Goal: Find specific page/section: Find specific page/section

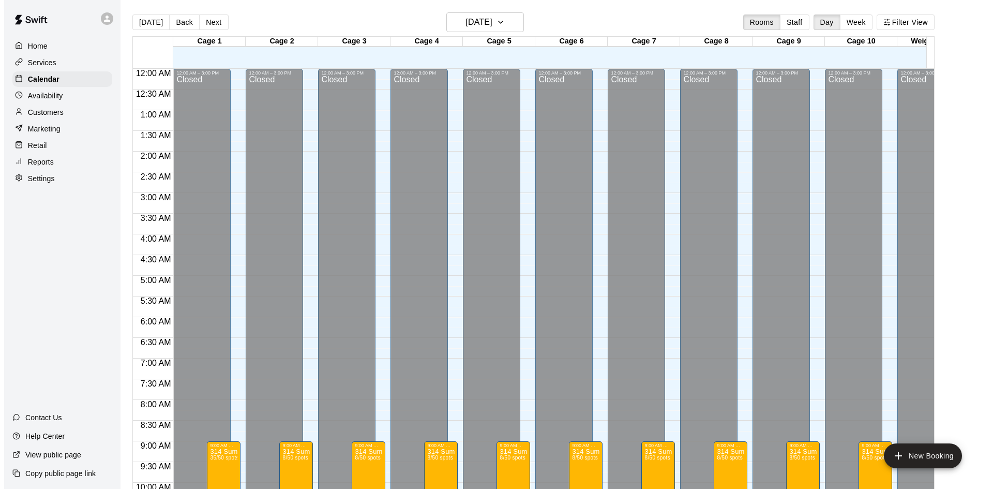
scroll to position [530, 0]
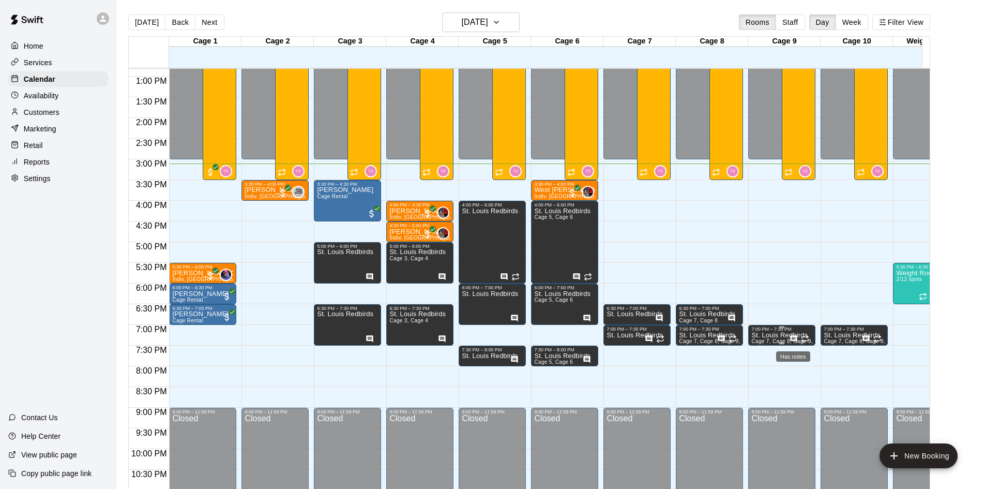
click at [792, 339] on icon "Has notes" at bounding box center [793, 338] width 8 height 8
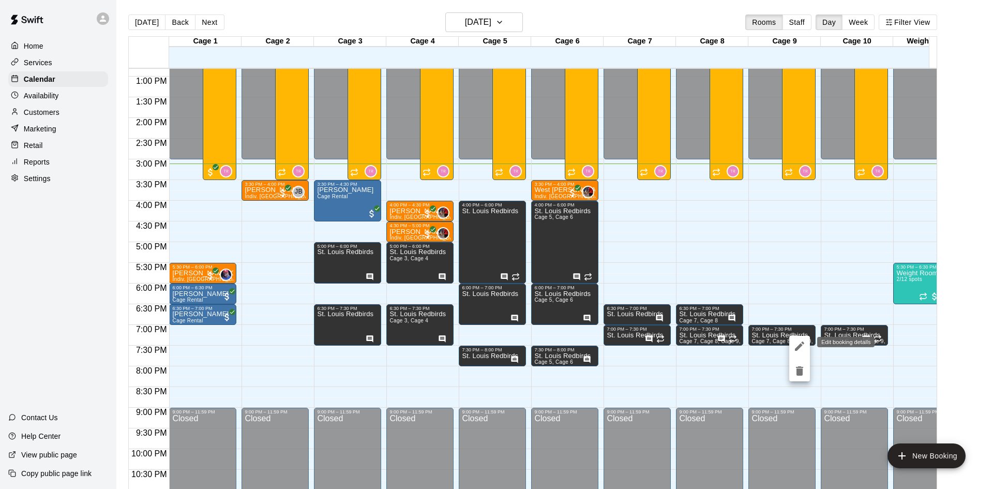
click at [793, 341] on icon "edit" at bounding box center [799, 346] width 12 height 12
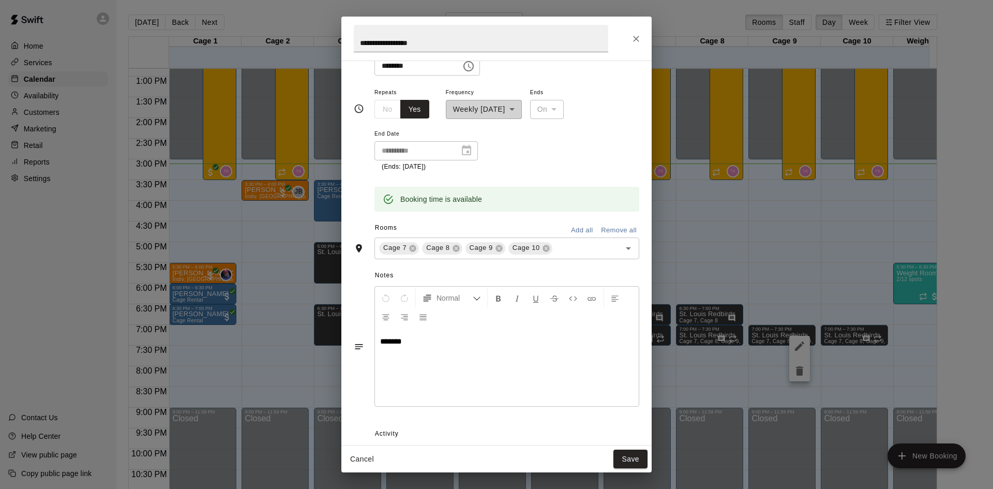
scroll to position [103, 0]
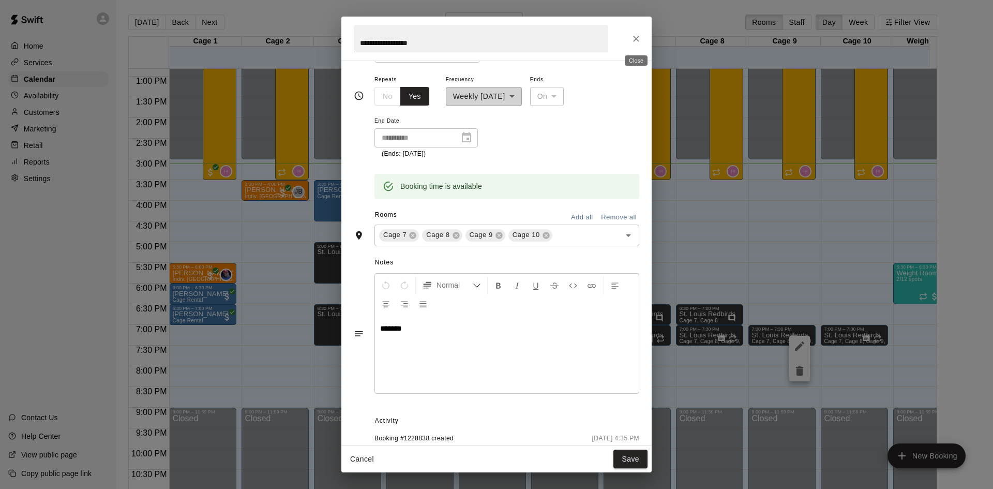
click at [636, 37] on icon "Close" at bounding box center [636, 39] width 10 height 10
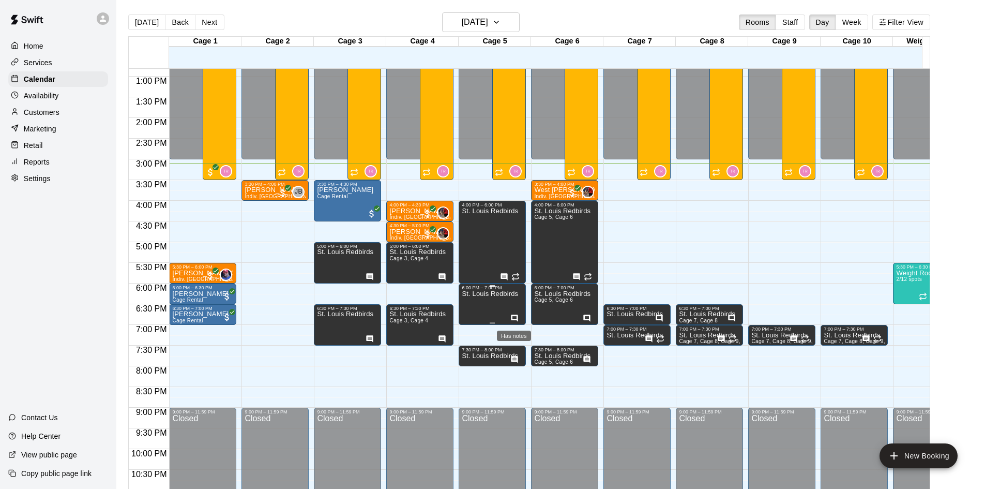
click at [511, 316] on icon "Has notes" at bounding box center [514, 317] width 7 height 7
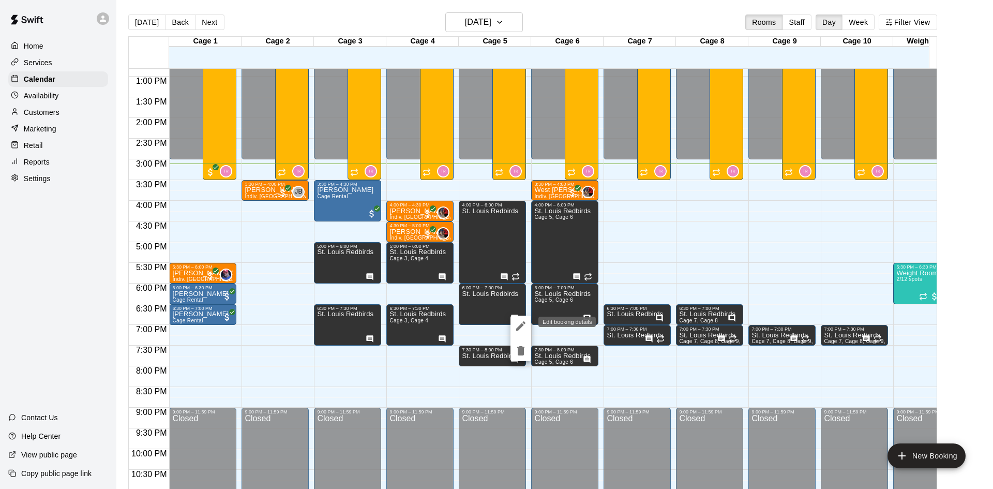
click at [524, 325] on icon "edit" at bounding box center [520, 325] width 12 height 12
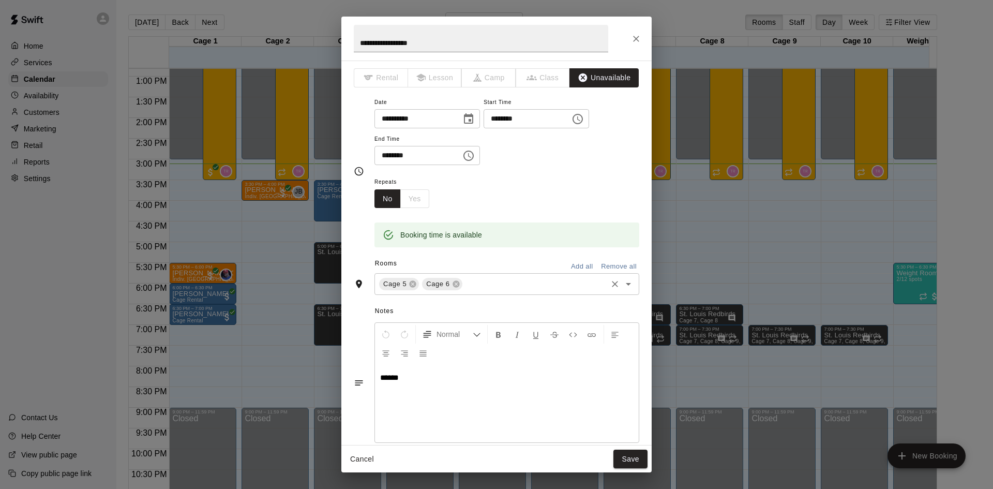
scroll to position [0, 0]
click at [634, 45] on button "Close" at bounding box center [636, 38] width 19 height 19
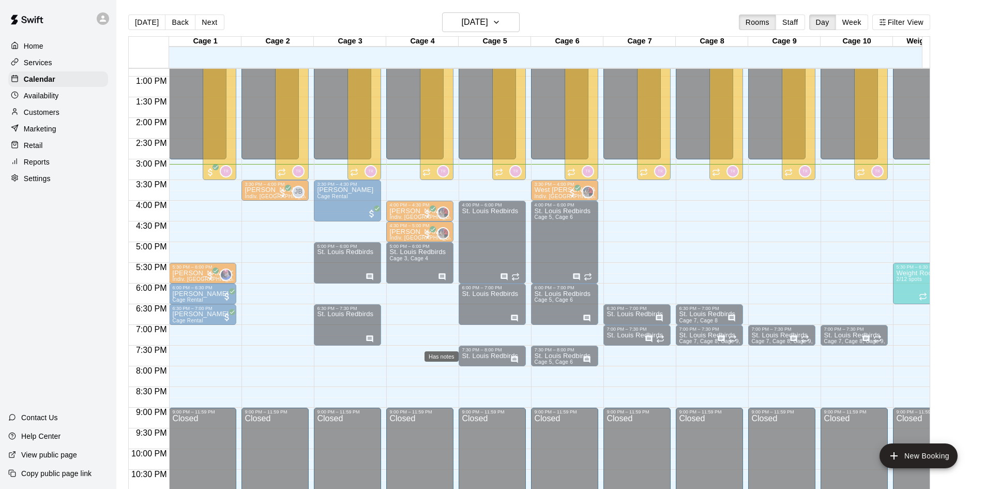
click at [441, 340] on icon "Has notes" at bounding box center [442, 338] width 8 height 8
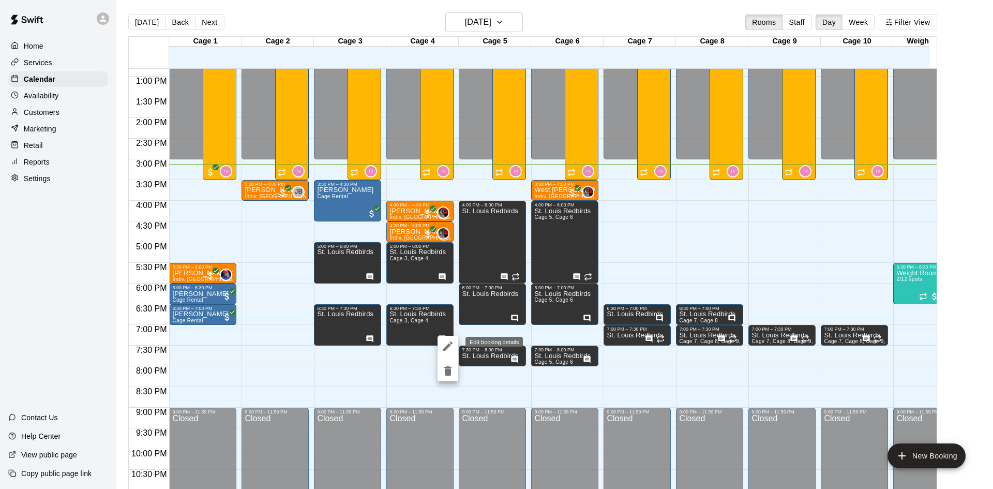
click at [453, 343] on icon "edit" at bounding box center [447, 346] width 12 height 12
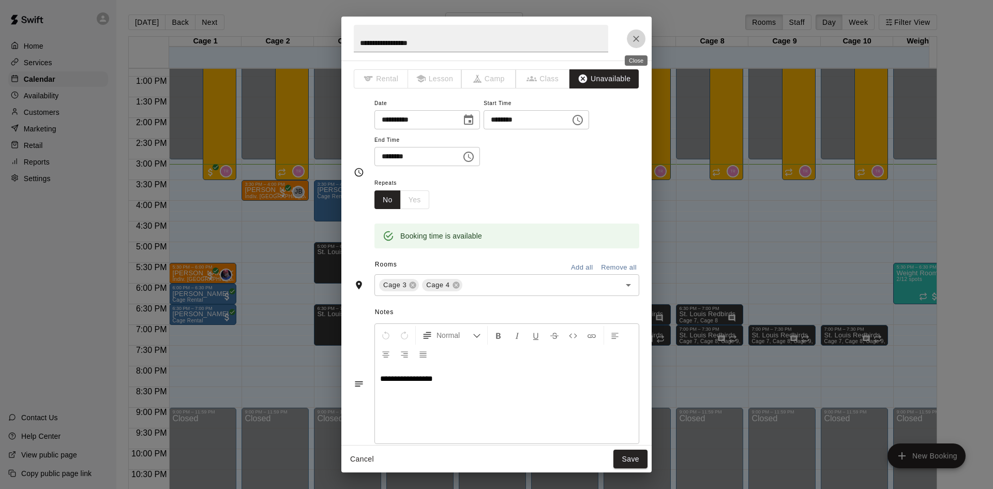
click at [638, 41] on icon "Close" at bounding box center [636, 39] width 10 height 10
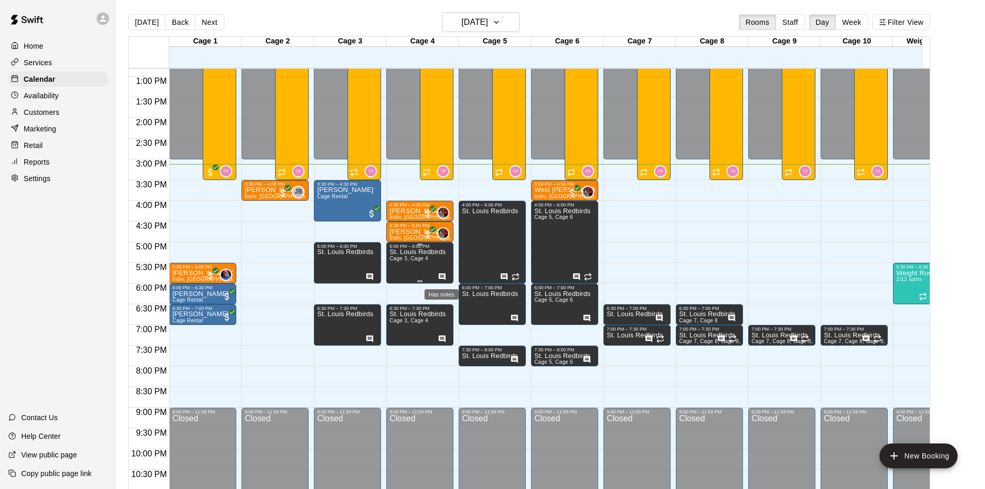
click at [441, 273] on icon "Has notes" at bounding box center [442, 276] width 8 height 8
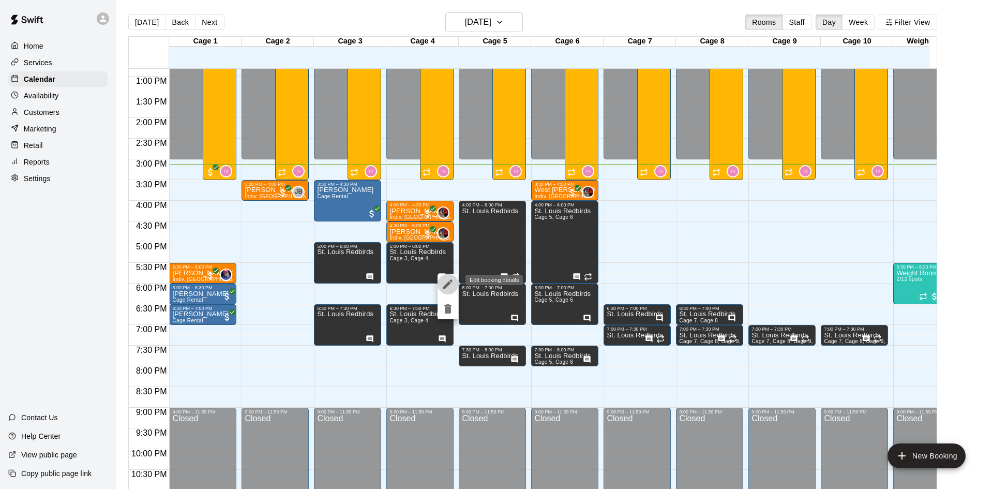
click at [454, 287] on button "edit" at bounding box center [447, 283] width 21 height 21
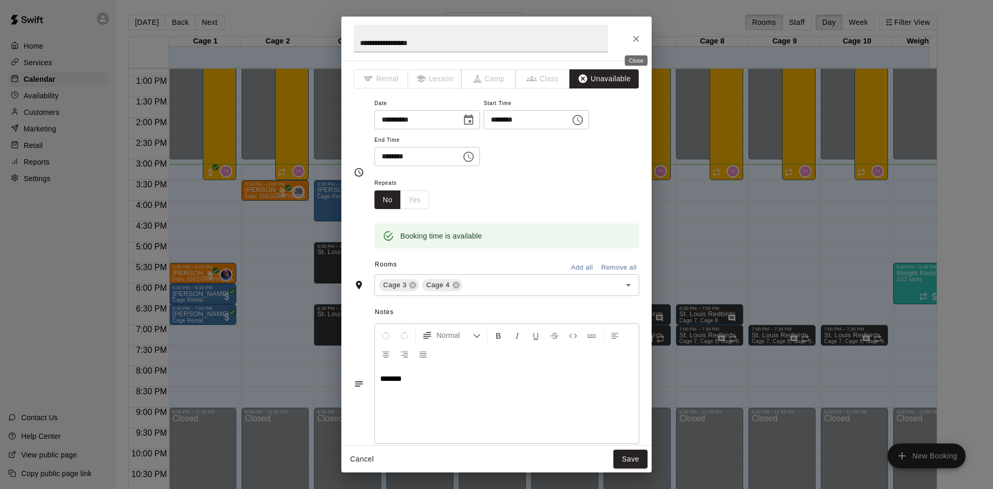
click at [637, 37] on icon "Close" at bounding box center [636, 39] width 6 height 6
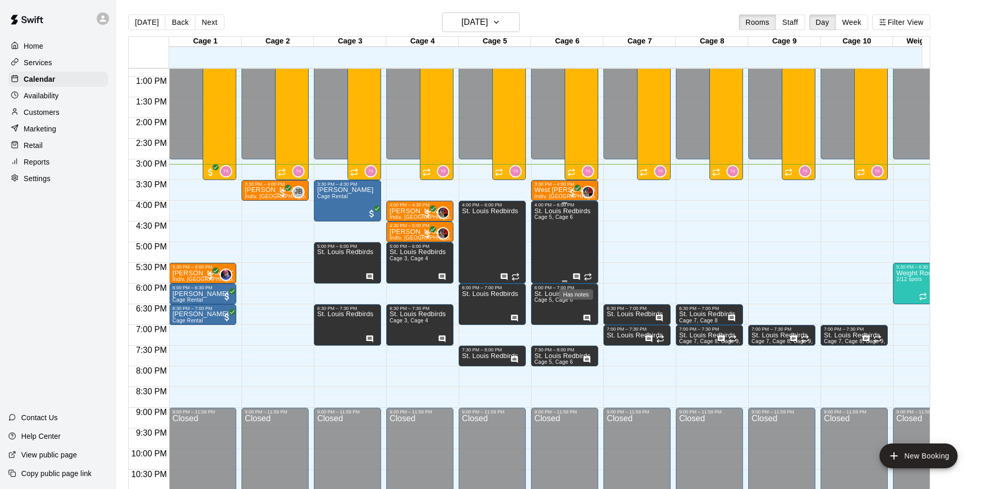
click at [575, 278] on icon "Has notes" at bounding box center [576, 276] width 8 height 8
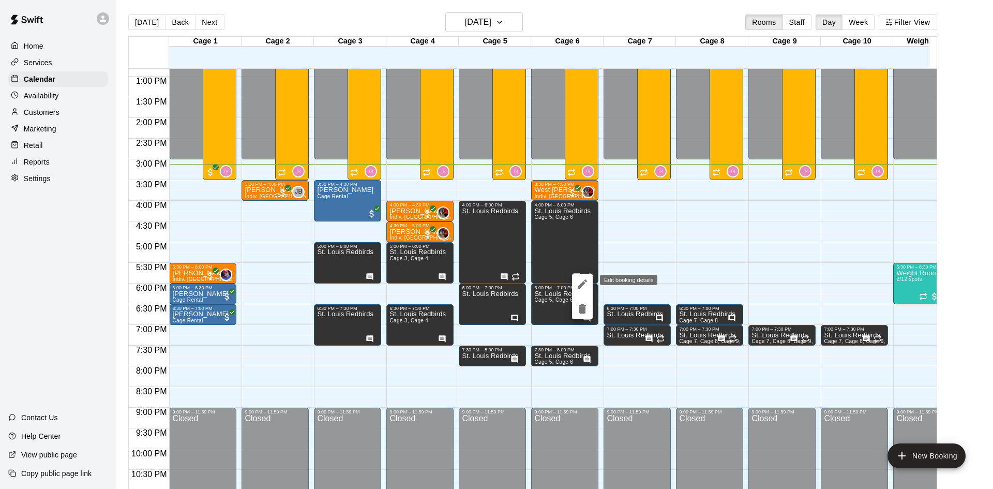
click at [581, 283] on icon "edit" at bounding box center [582, 284] width 12 height 12
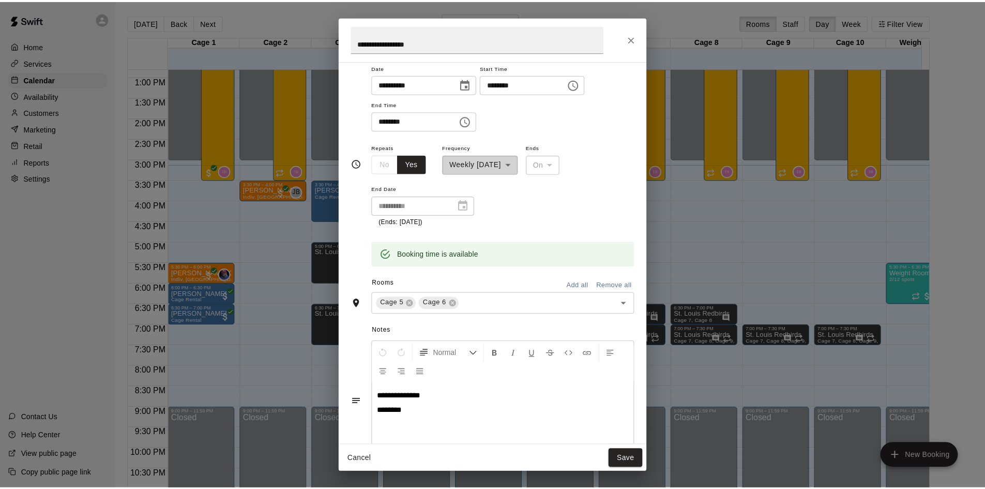
scroll to position [52, 0]
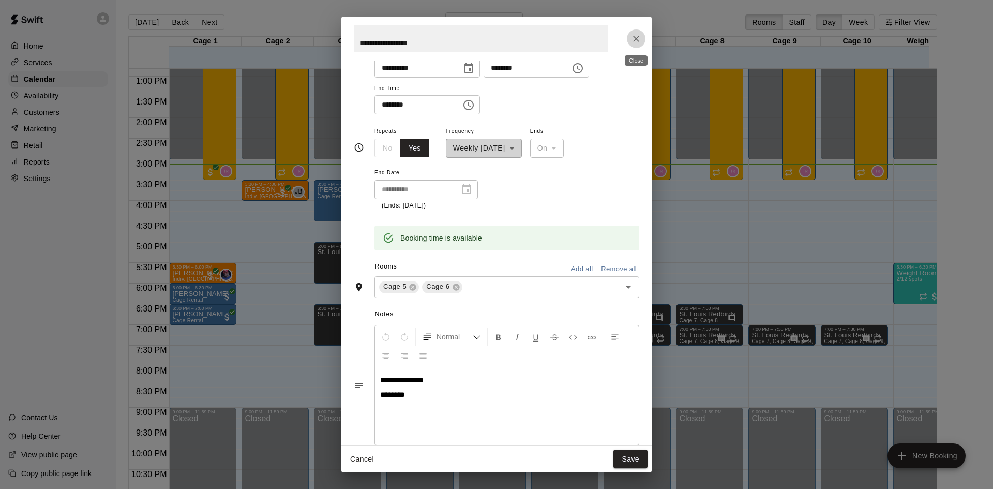
click at [636, 39] on icon "Close" at bounding box center [636, 39] width 10 height 10
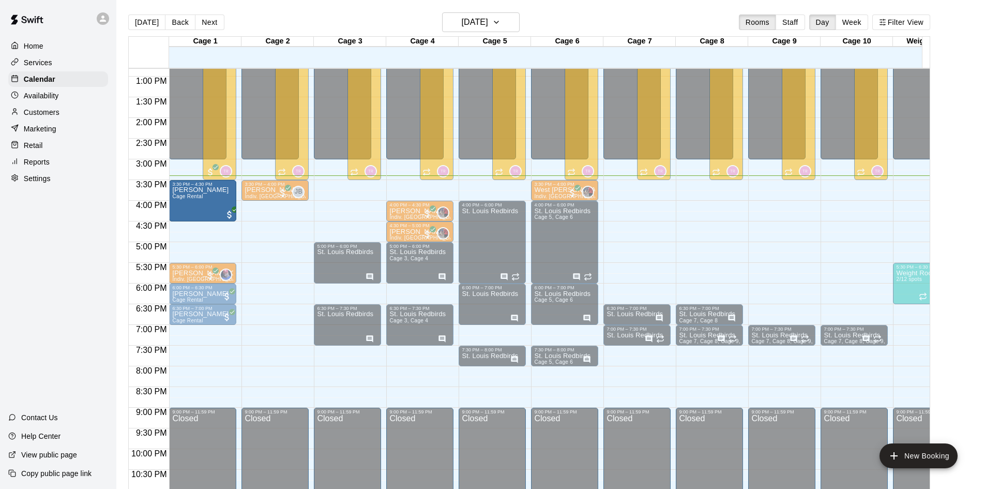
drag, startPoint x: 350, startPoint y: 204, endPoint x: 211, endPoint y: 206, distance: 138.6
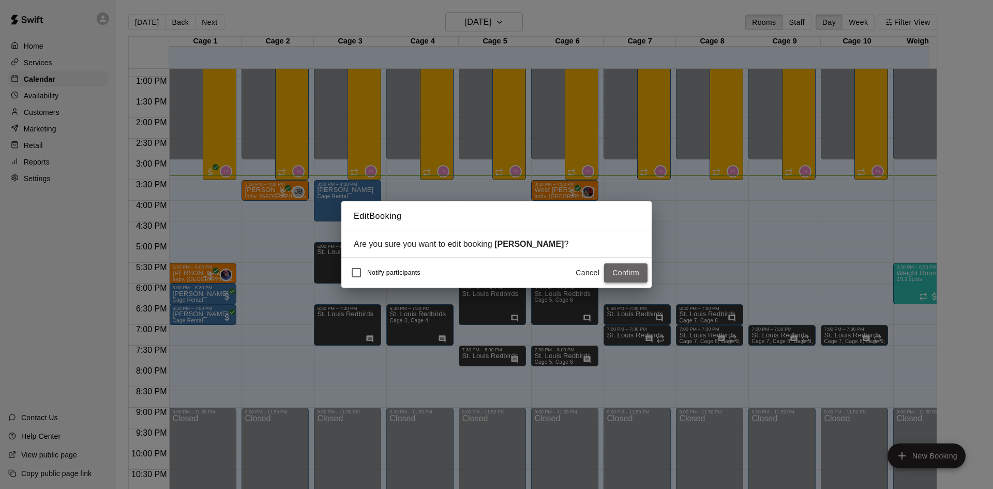
click at [620, 276] on button "Confirm" at bounding box center [625, 272] width 43 height 19
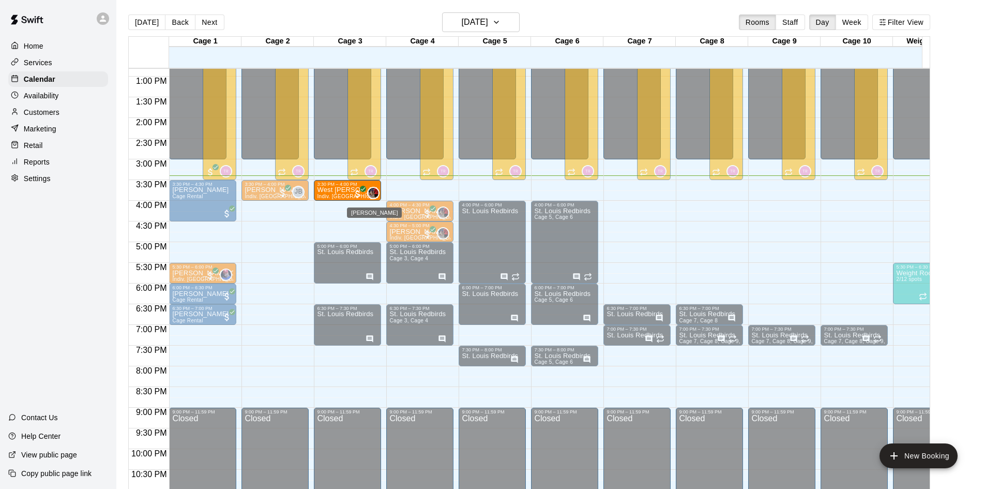
drag, startPoint x: 570, startPoint y: 188, endPoint x: 367, endPoint y: 192, distance: 203.7
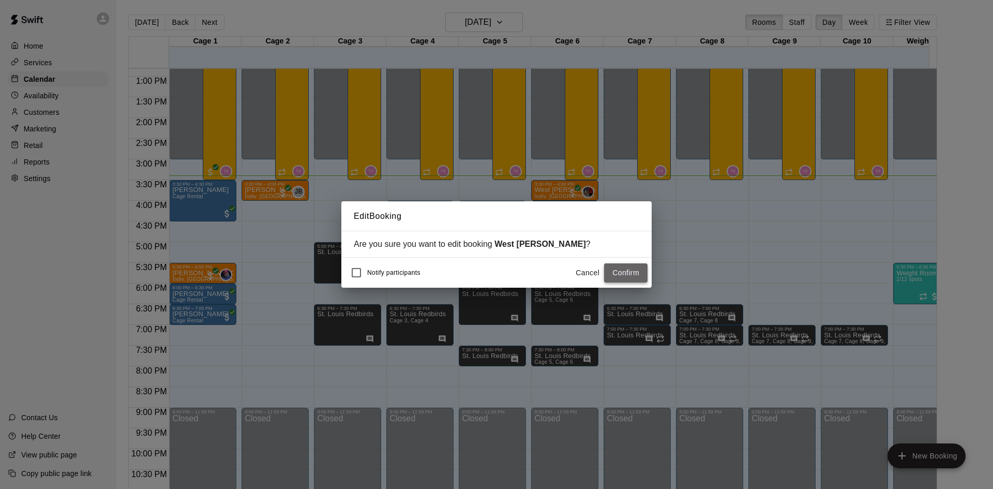
click at [616, 276] on button "Confirm" at bounding box center [625, 272] width 43 height 19
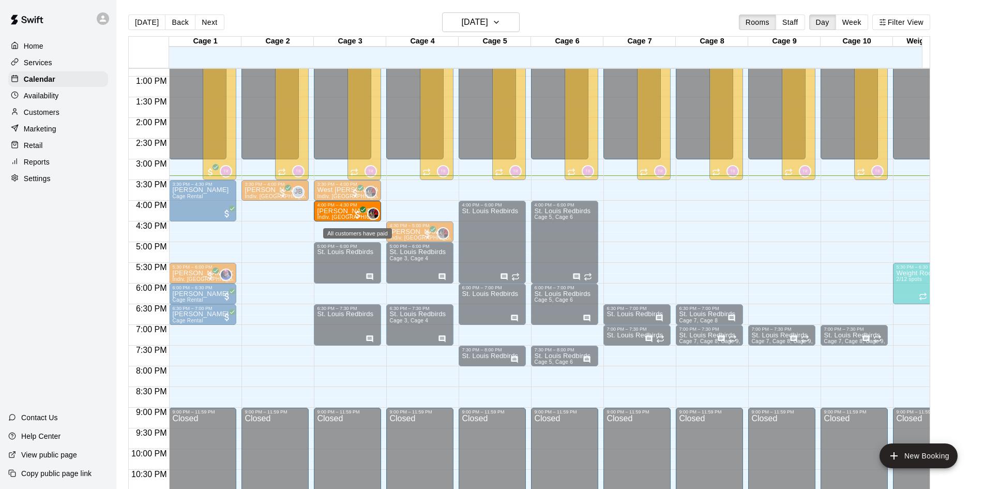
drag, startPoint x: 430, startPoint y: 213, endPoint x: 361, endPoint y: 215, distance: 68.3
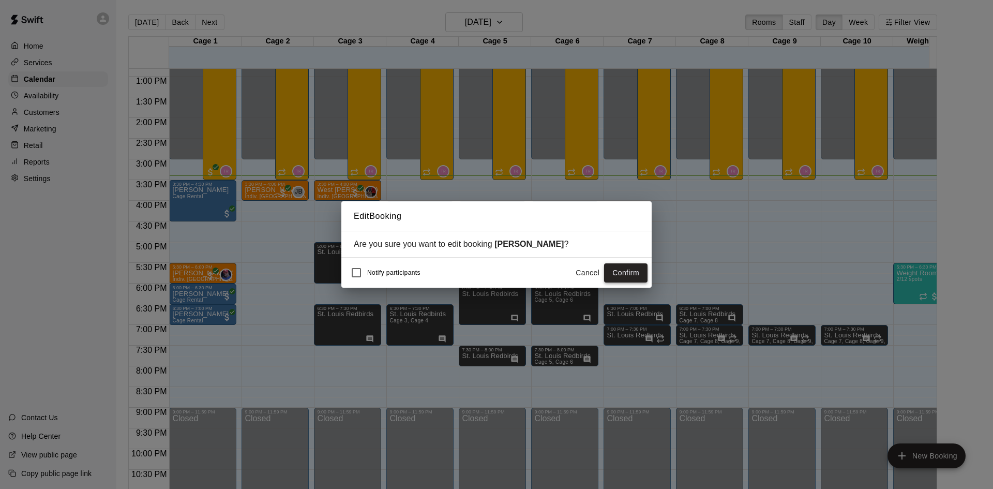
click at [621, 270] on button "Confirm" at bounding box center [625, 272] width 43 height 19
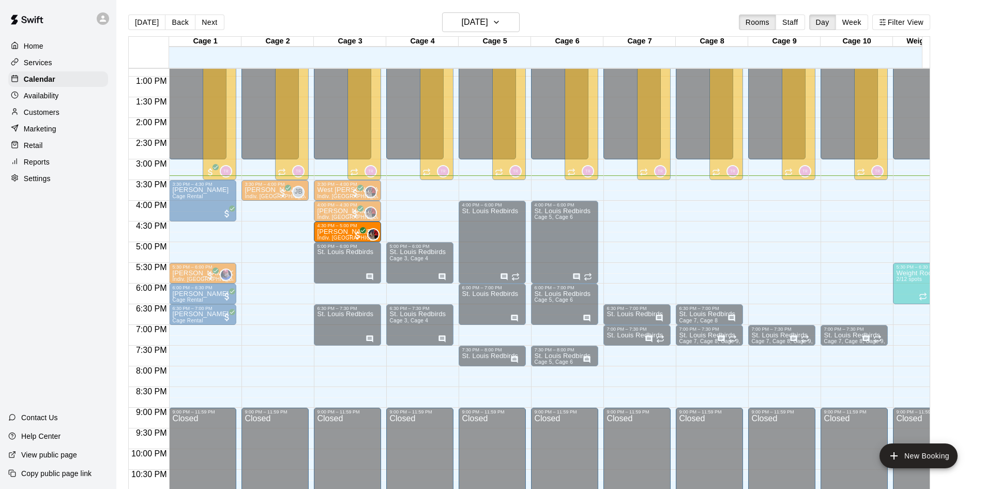
drag, startPoint x: 416, startPoint y: 232, endPoint x: 340, endPoint y: 235, distance: 76.6
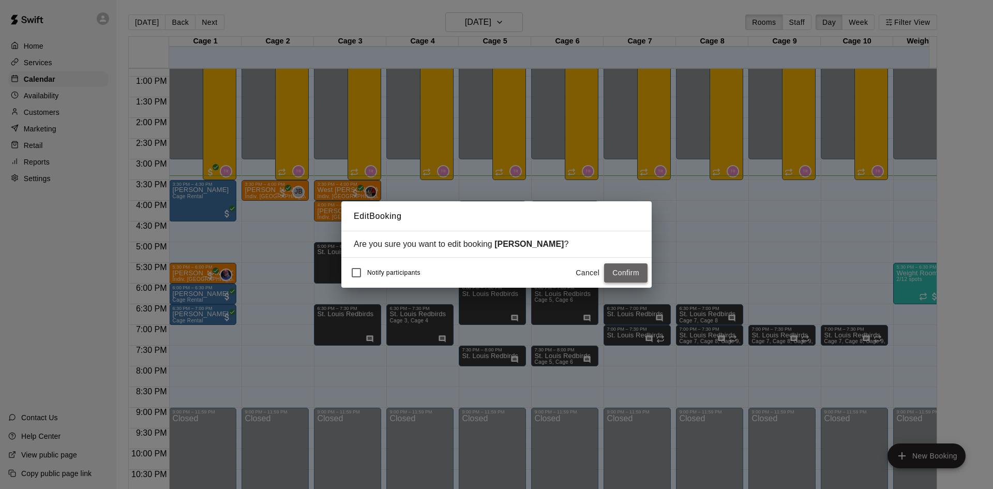
click at [631, 277] on button "Confirm" at bounding box center [625, 272] width 43 height 19
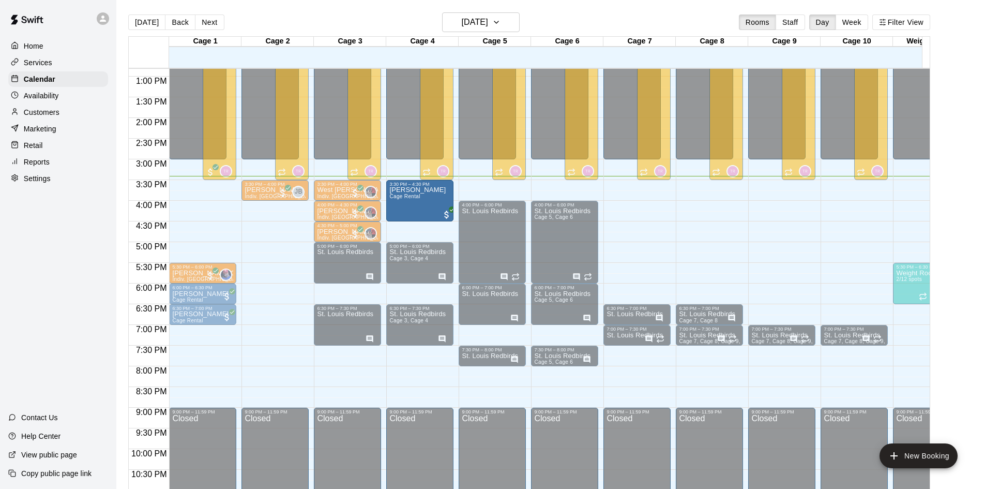
drag, startPoint x: 220, startPoint y: 209, endPoint x: 415, endPoint y: 209, distance: 194.9
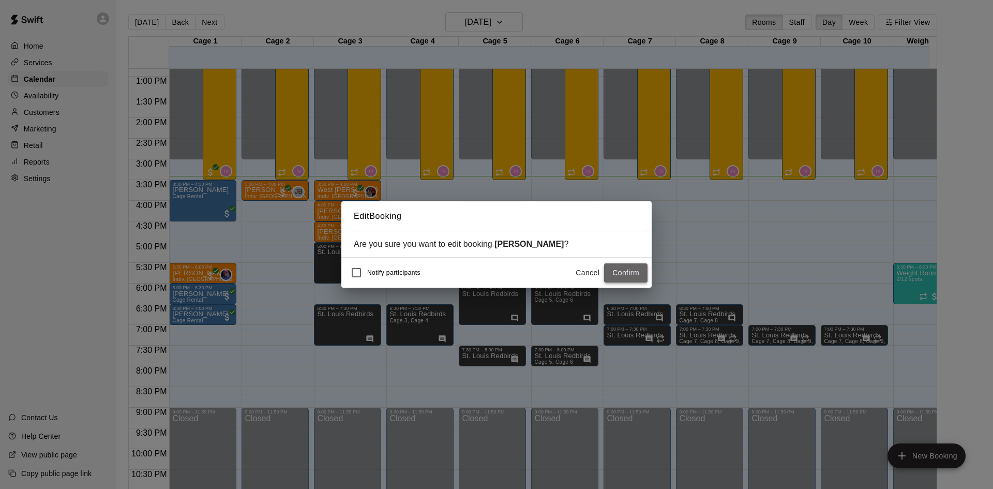
click at [635, 271] on button "Confirm" at bounding box center [625, 272] width 43 height 19
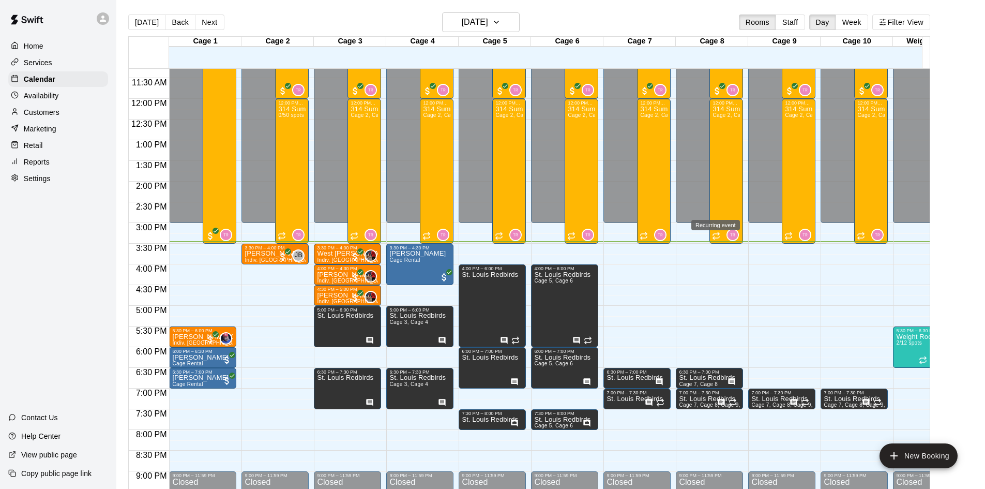
scroll to position [518, 0]
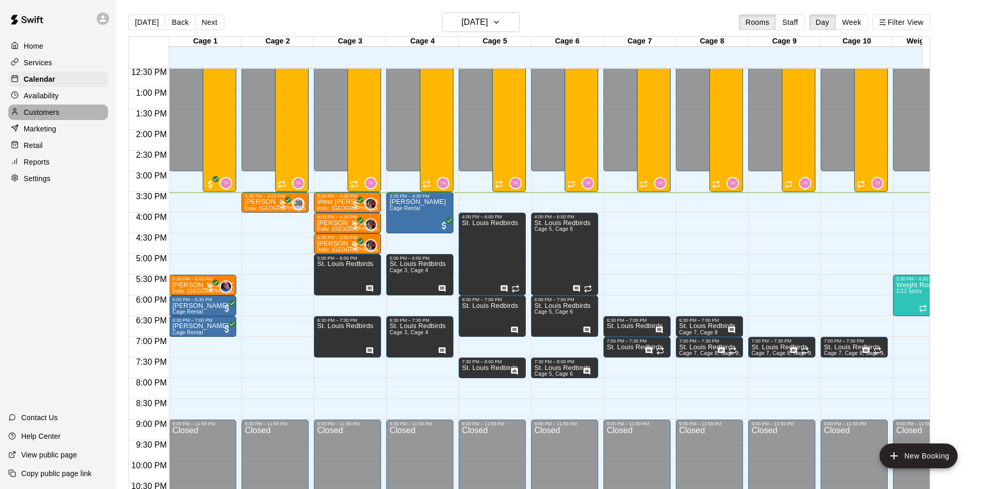
click at [75, 114] on div "Customers" at bounding box center [58, 112] width 100 height 16
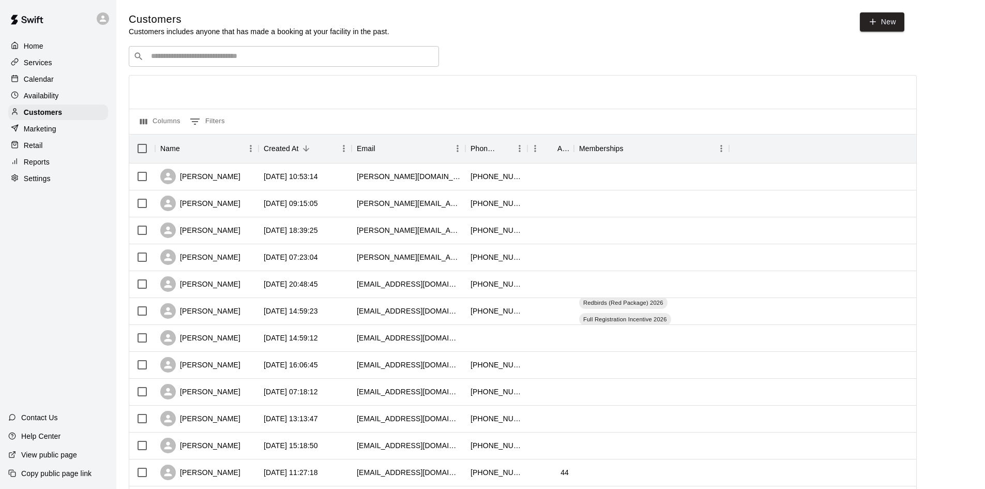
click at [319, 56] on input "Search customers by name or email" at bounding box center [291, 56] width 286 height 10
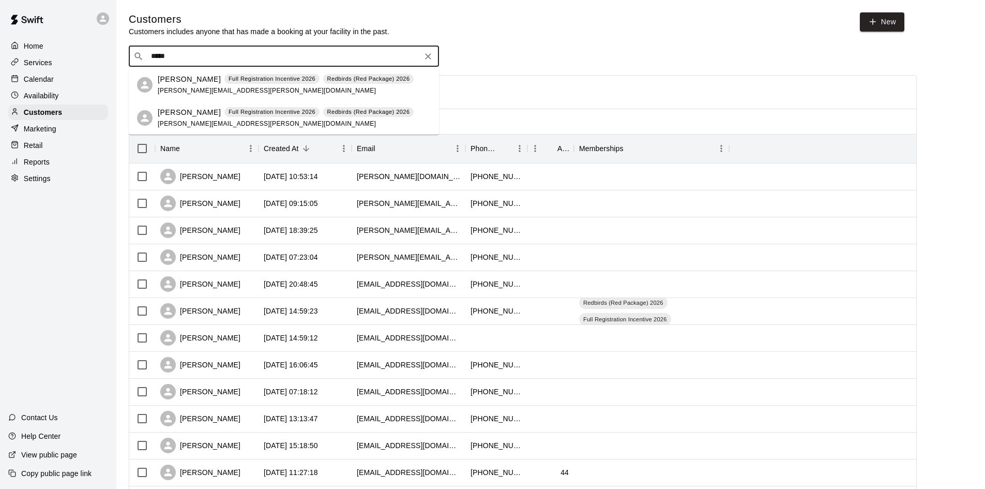
type input "*****"
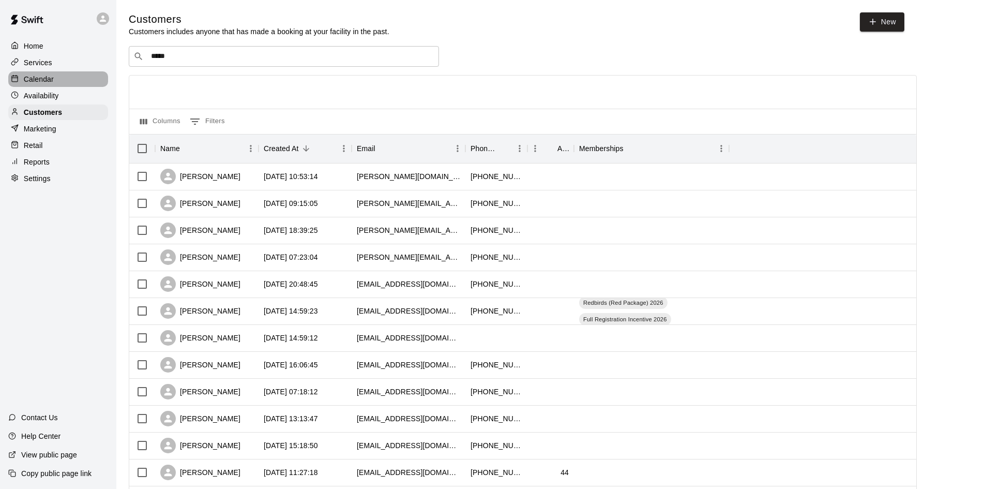
click at [55, 77] on div "Calendar" at bounding box center [58, 79] width 100 height 16
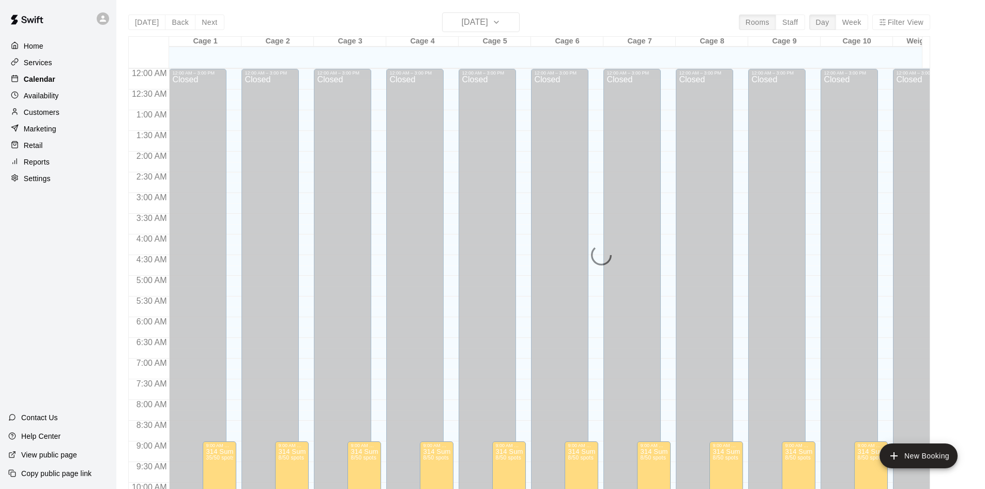
scroll to position [530, 0]
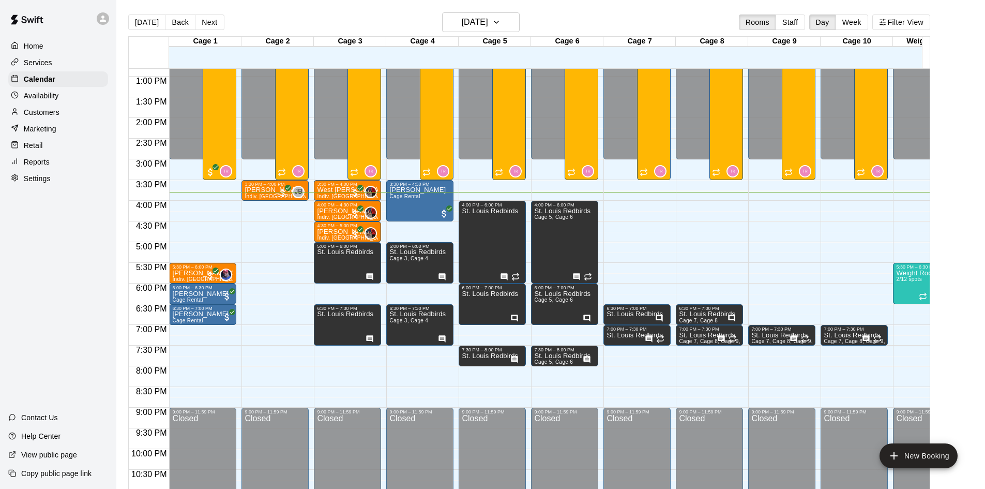
click at [33, 167] on p "Reports" at bounding box center [37, 162] width 26 height 10
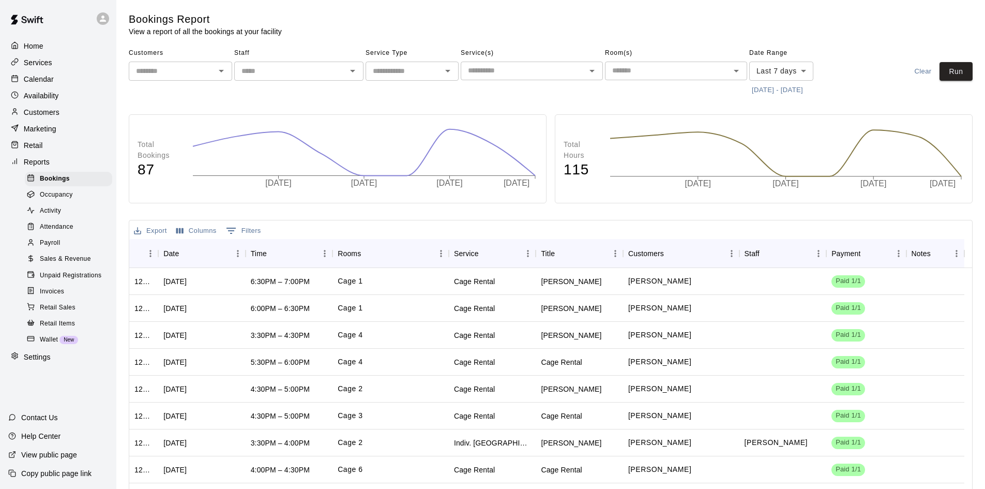
click at [87, 263] on span "Sales & Revenue" at bounding box center [65, 259] width 51 height 10
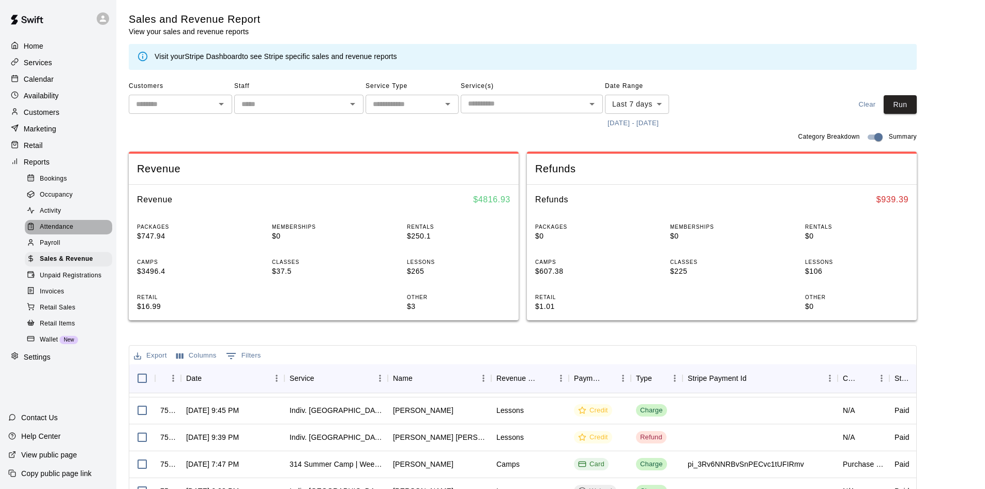
click at [71, 232] on span "Attendance" at bounding box center [57, 227] width 34 height 10
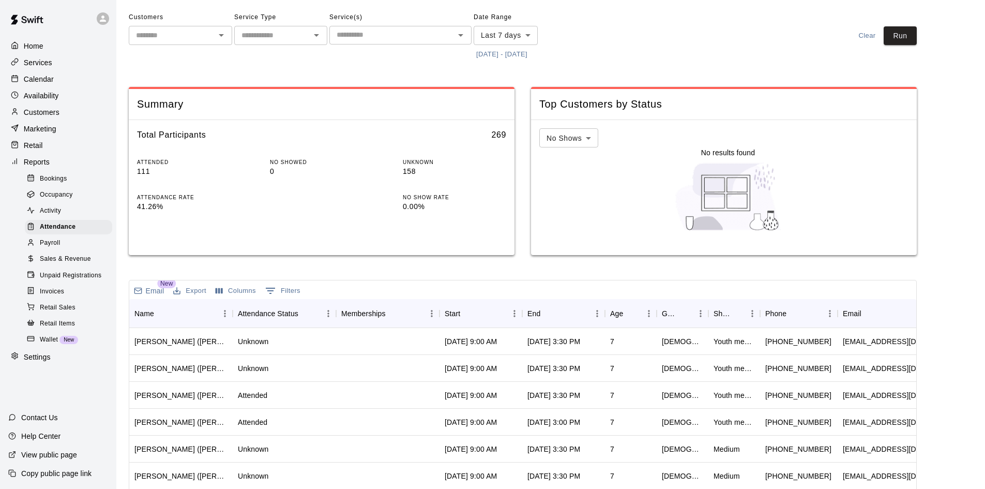
scroll to position [52, 0]
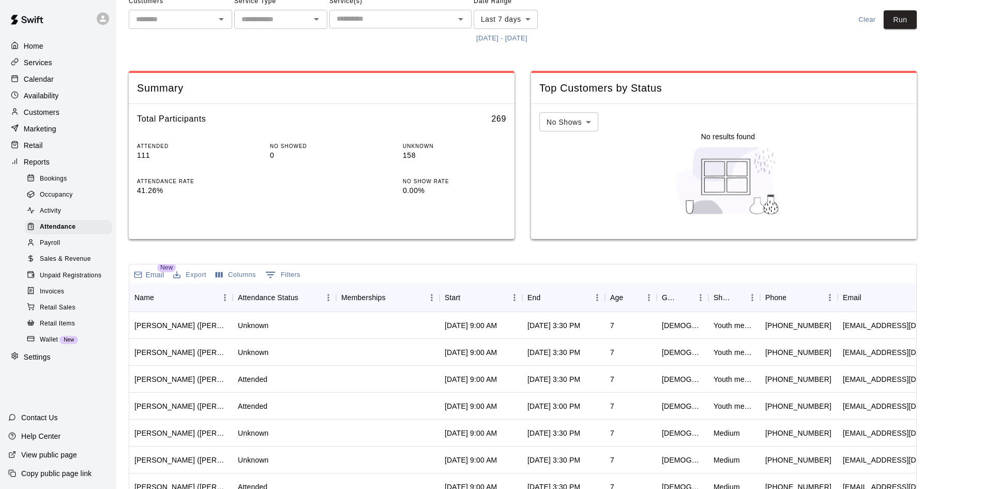
click at [70, 248] on div "Payroll" at bounding box center [68, 243] width 87 height 14
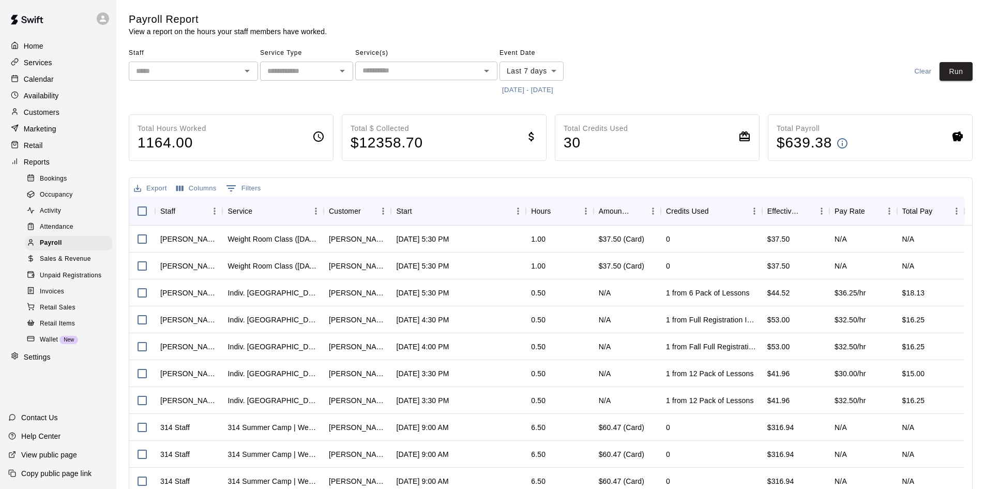
click at [72, 313] on span "Retail Sales" at bounding box center [58, 307] width 36 height 10
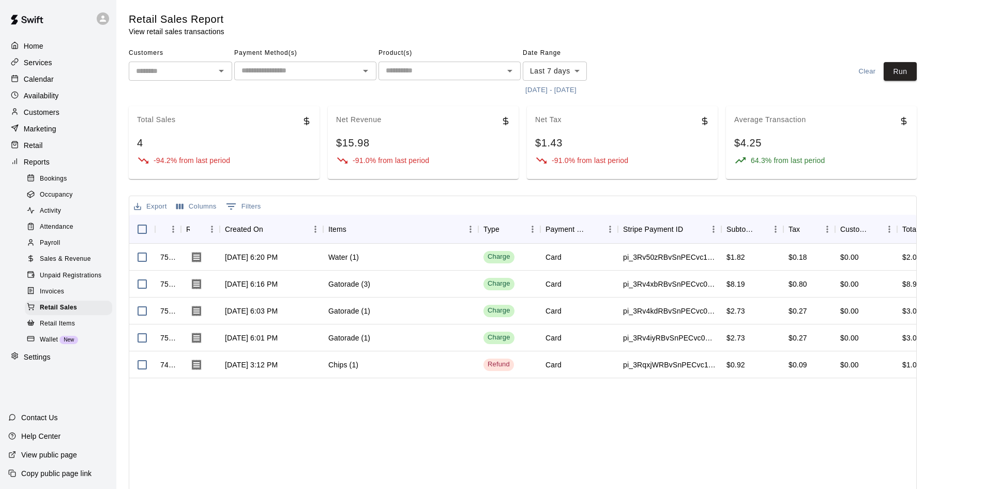
click at [76, 299] on div "Invoices" at bounding box center [68, 291] width 87 height 14
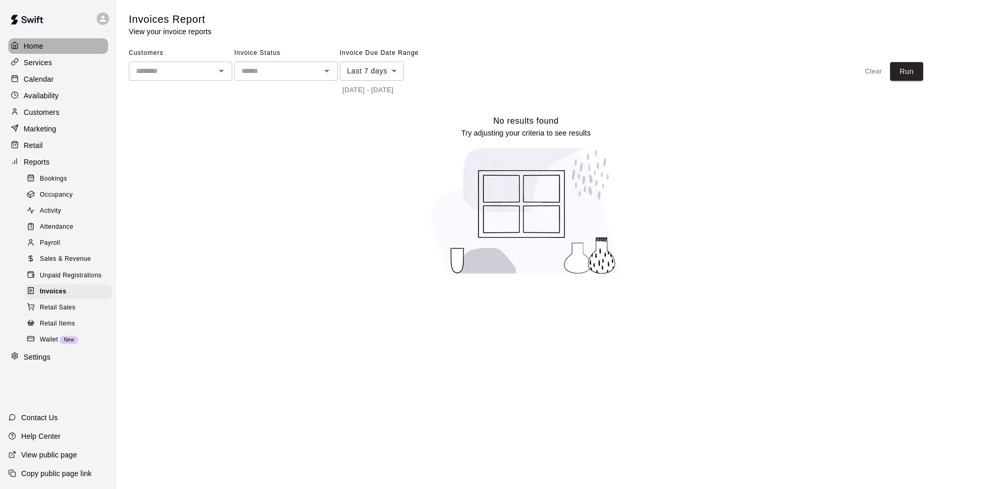
click at [42, 45] on p "Home" at bounding box center [34, 46] width 20 height 10
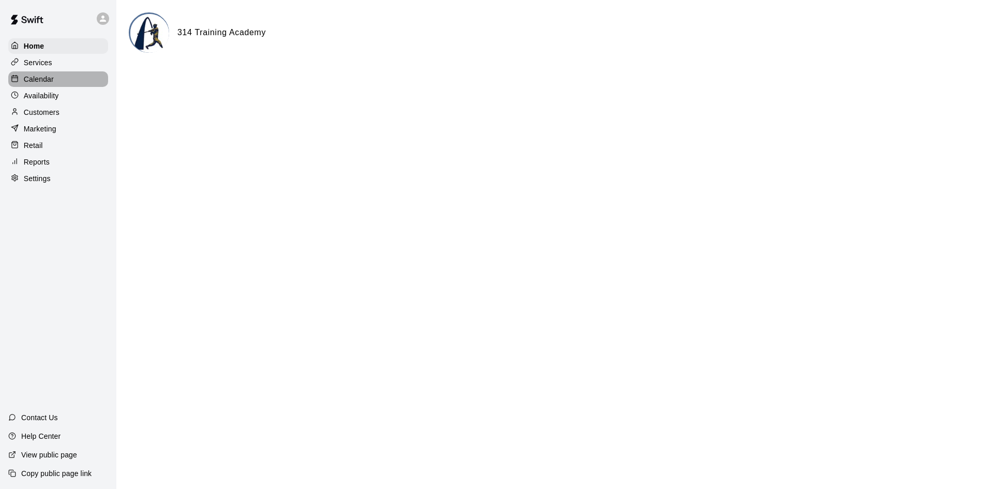
click at [85, 83] on div "Calendar" at bounding box center [58, 79] width 100 height 16
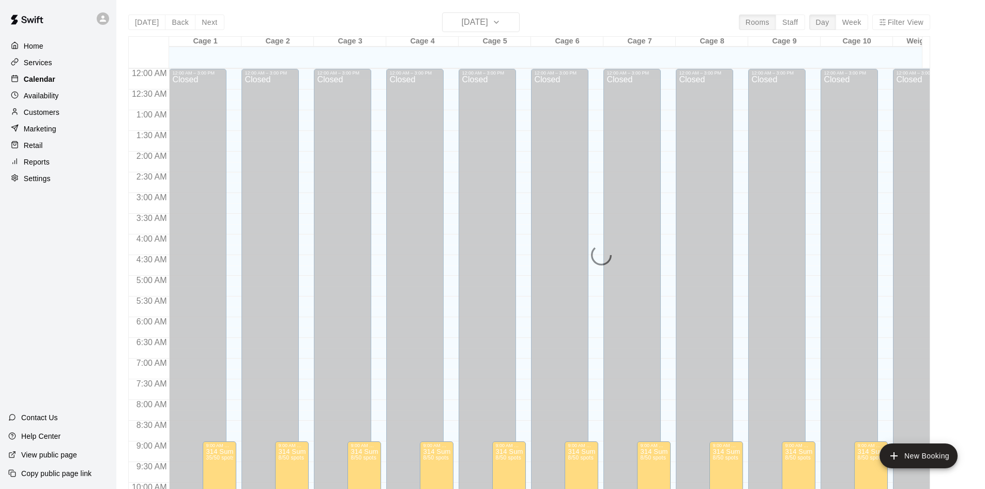
scroll to position [530, 0]
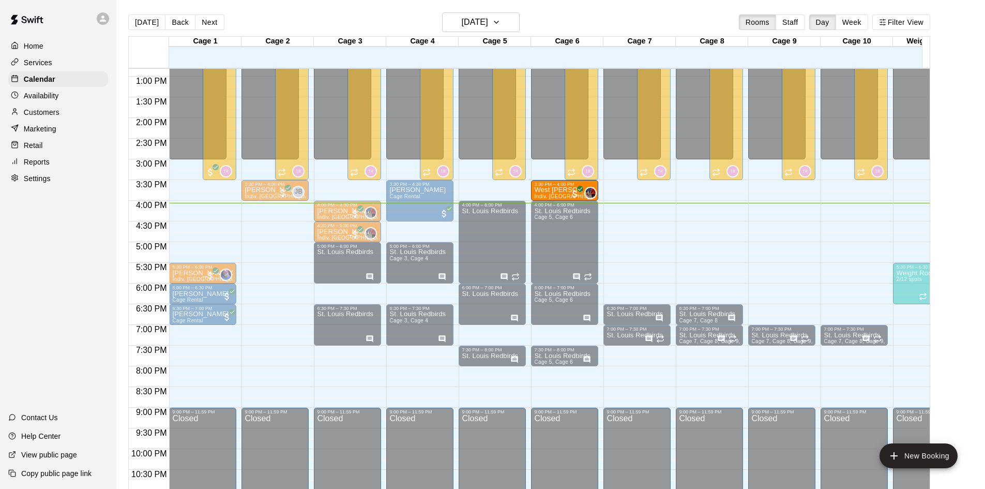
drag, startPoint x: 345, startPoint y: 190, endPoint x: 552, endPoint y: 194, distance: 207.3
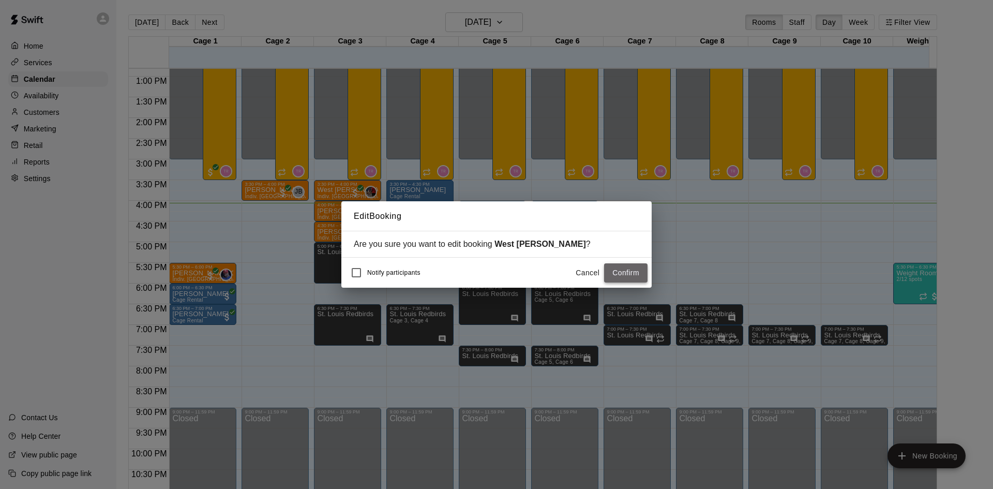
click at [621, 271] on button "Confirm" at bounding box center [625, 272] width 43 height 19
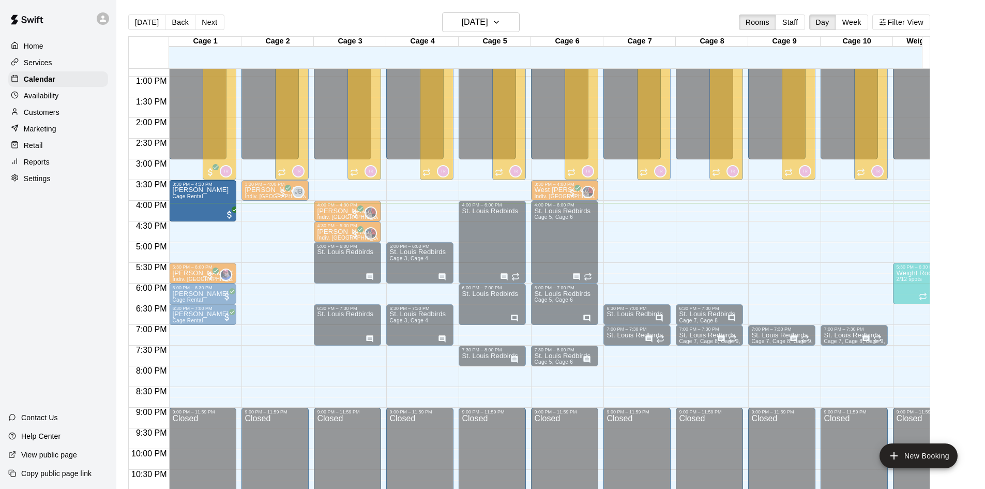
drag, startPoint x: 414, startPoint y: 196, endPoint x: 207, endPoint y: 205, distance: 207.0
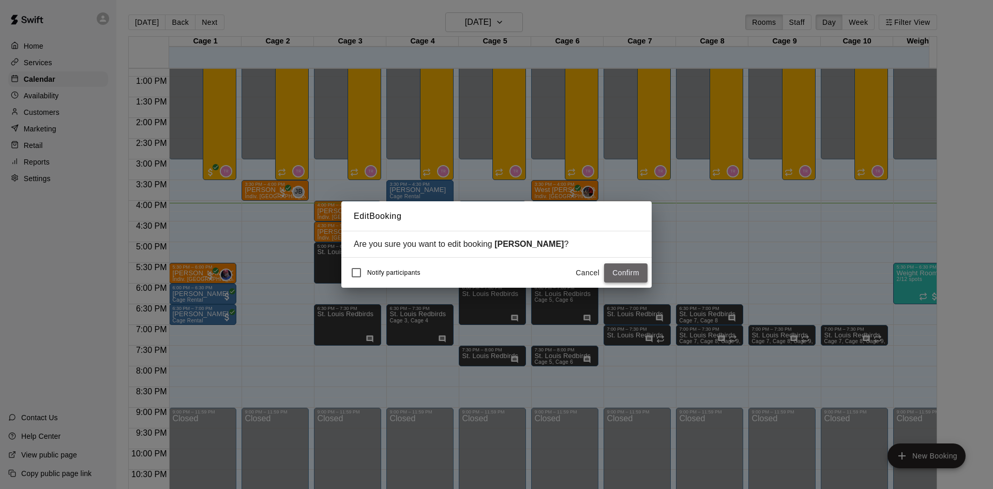
click at [620, 271] on button "Confirm" at bounding box center [625, 272] width 43 height 19
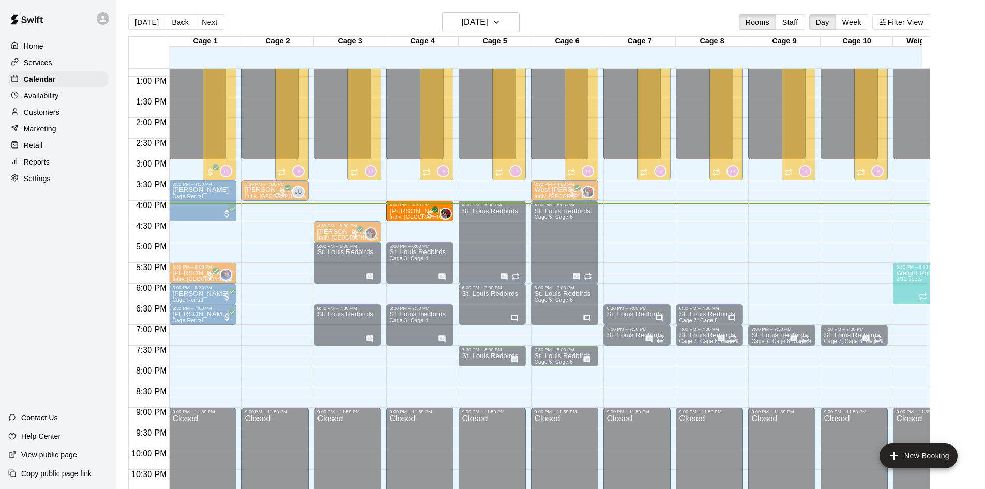
drag, startPoint x: 343, startPoint y: 210, endPoint x: 390, endPoint y: 206, distance: 46.7
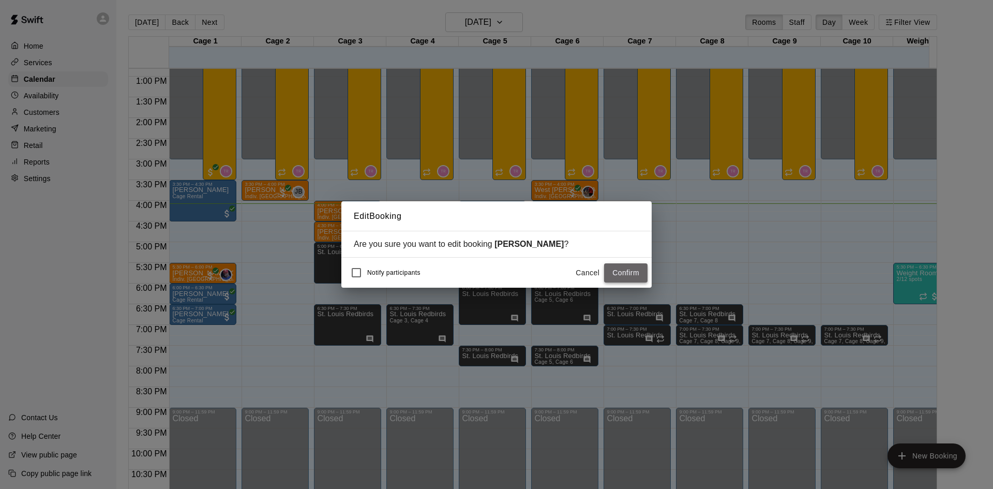
click at [627, 273] on button "Confirm" at bounding box center [625, 272] width 43 height 19
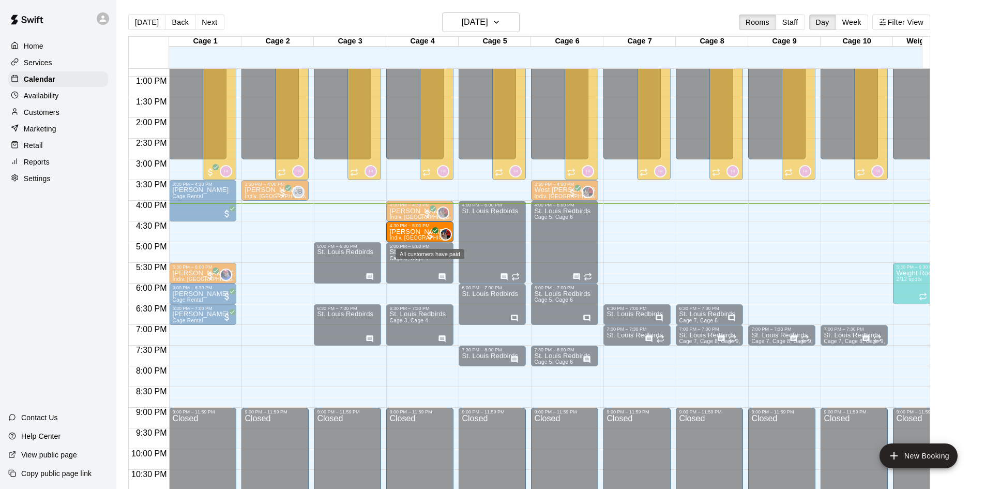
drag, startPoint x: 344, startPoint y: 228, endPoint x: 426, endPoint y: 233, distance: 82.3
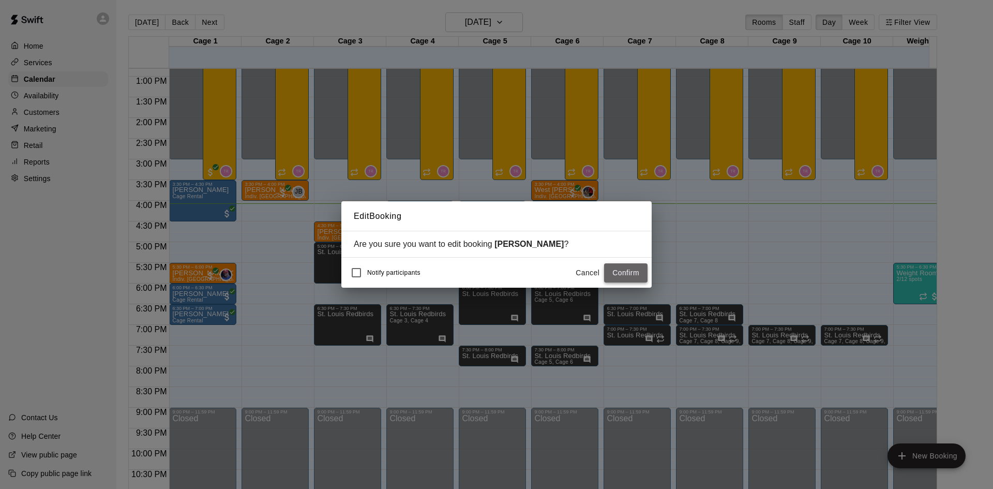
click at [640, 274] on button "Confirm" at bounding box center [625, 272] width 43 height 19
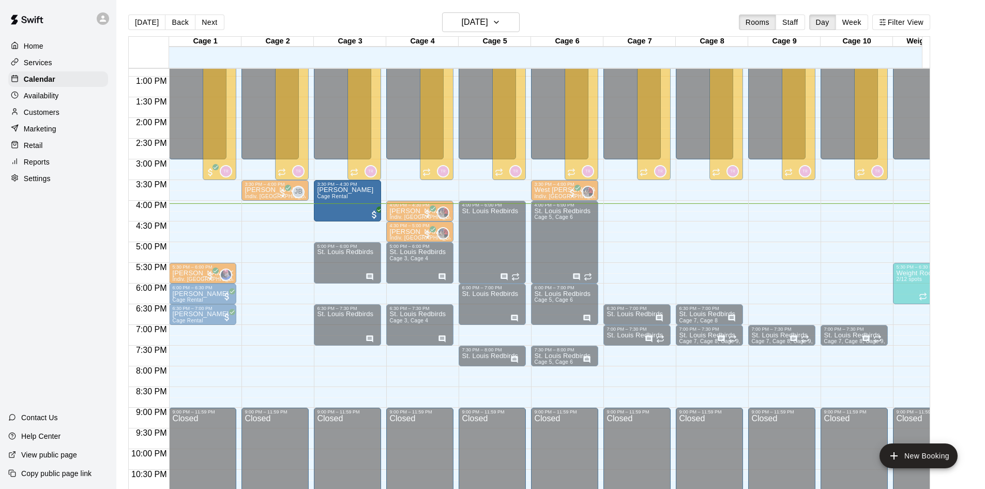
drag, startPoint x: 203, startPoint y: 201, endPoint x: 349, endPoint y: 203, distance: 146.3
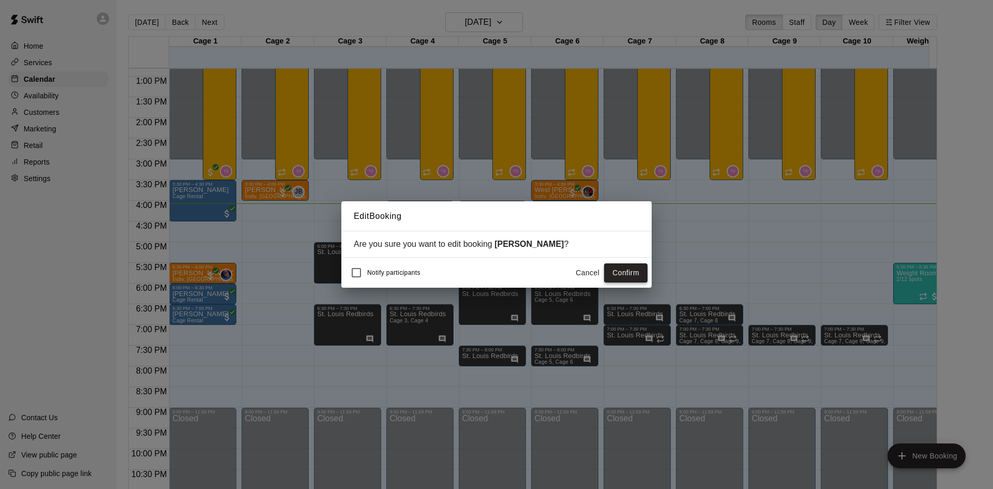
click at [624, 266] on button "Confirm" at bounding box center [625, 272] width 43 height 19
